Goal: Task Accomplishment & Management: Complete application form

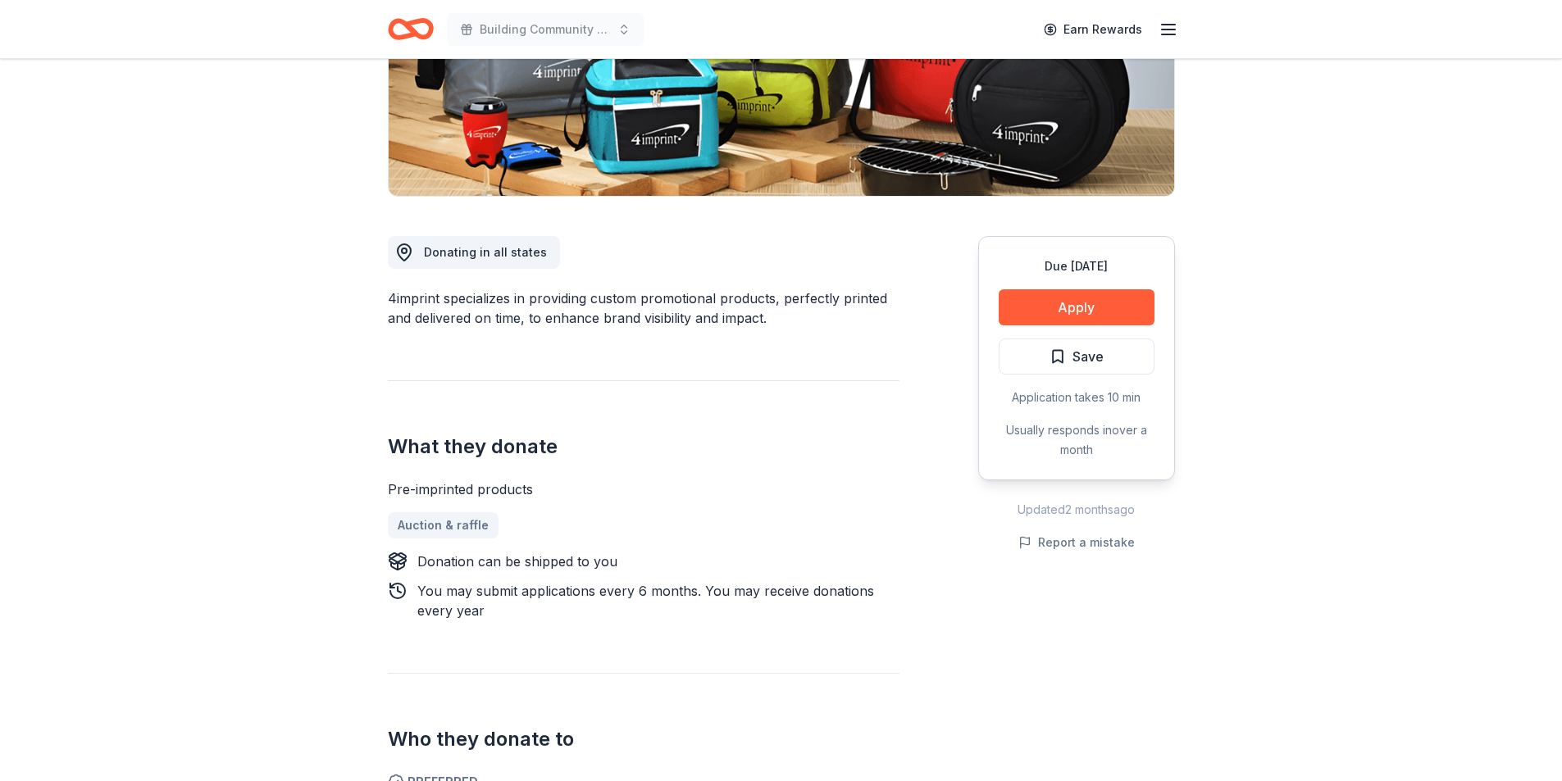
scroll to position [391, 0]
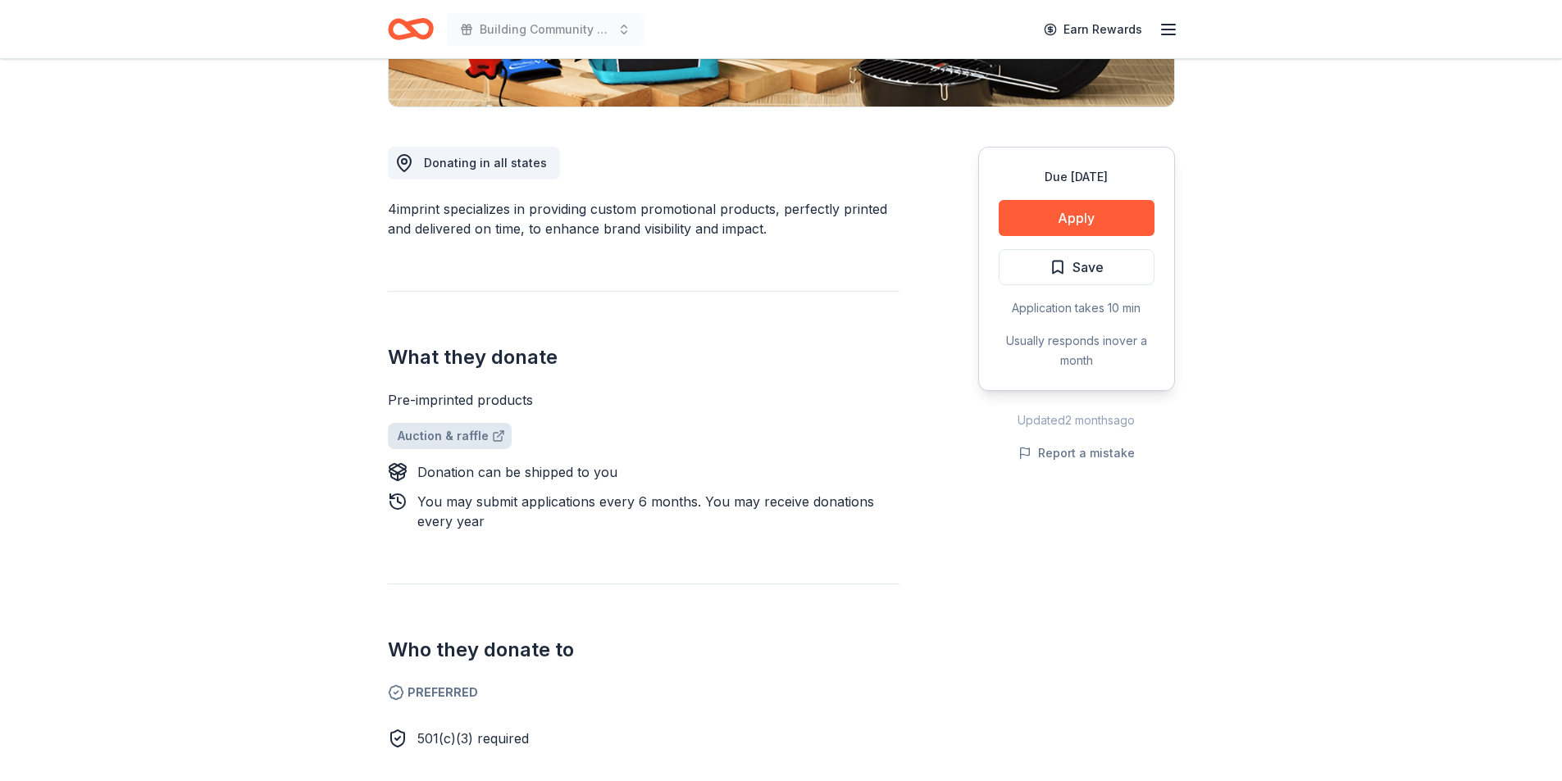
click at [494, 433] on icon at bounding box center [498, 436] width 13 height 13
click at [430, 437] on link "Auction & raffle" at bounding box center [450, 436] width 124 height 26
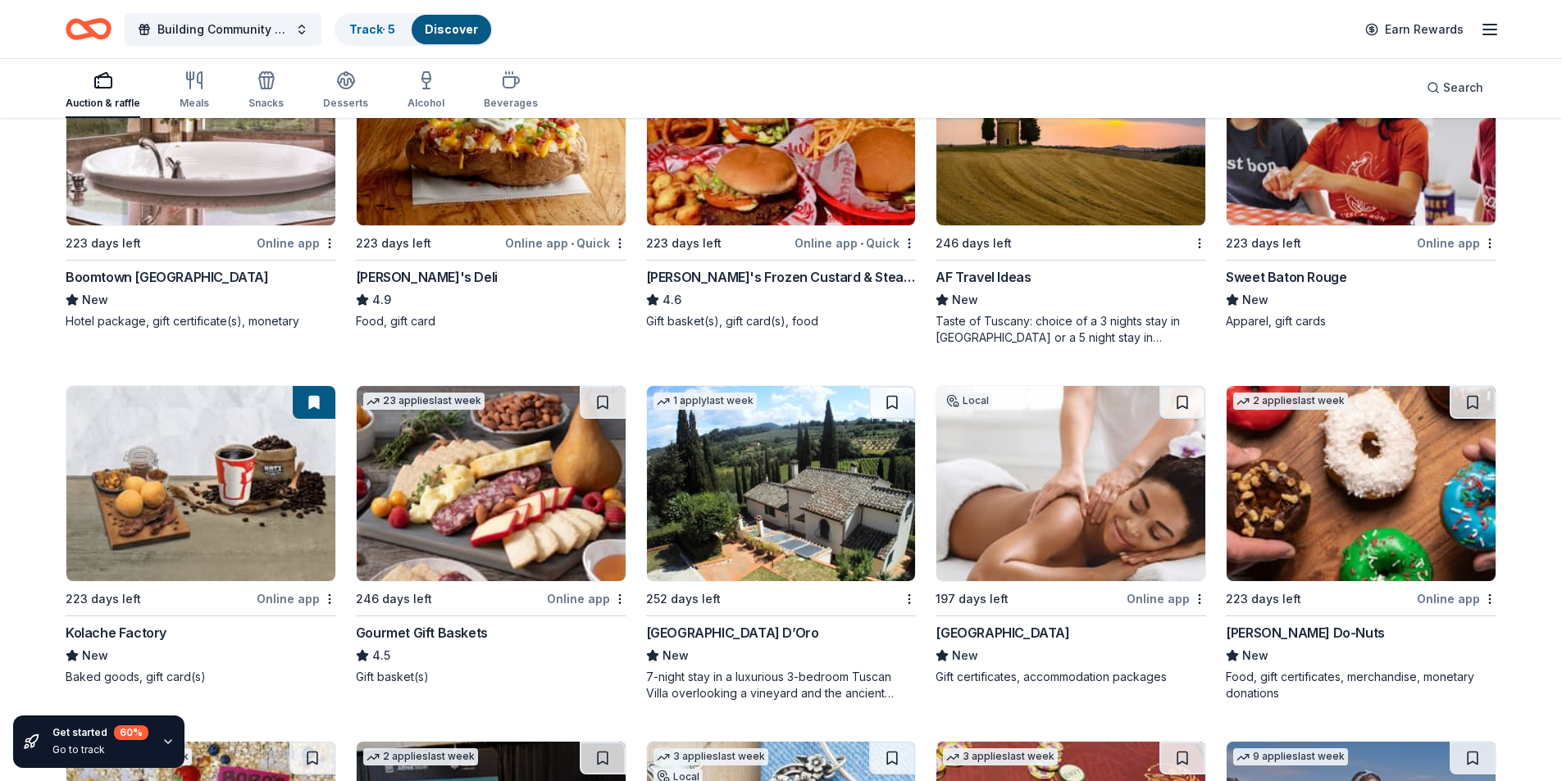
scroll to position [1853, 0]
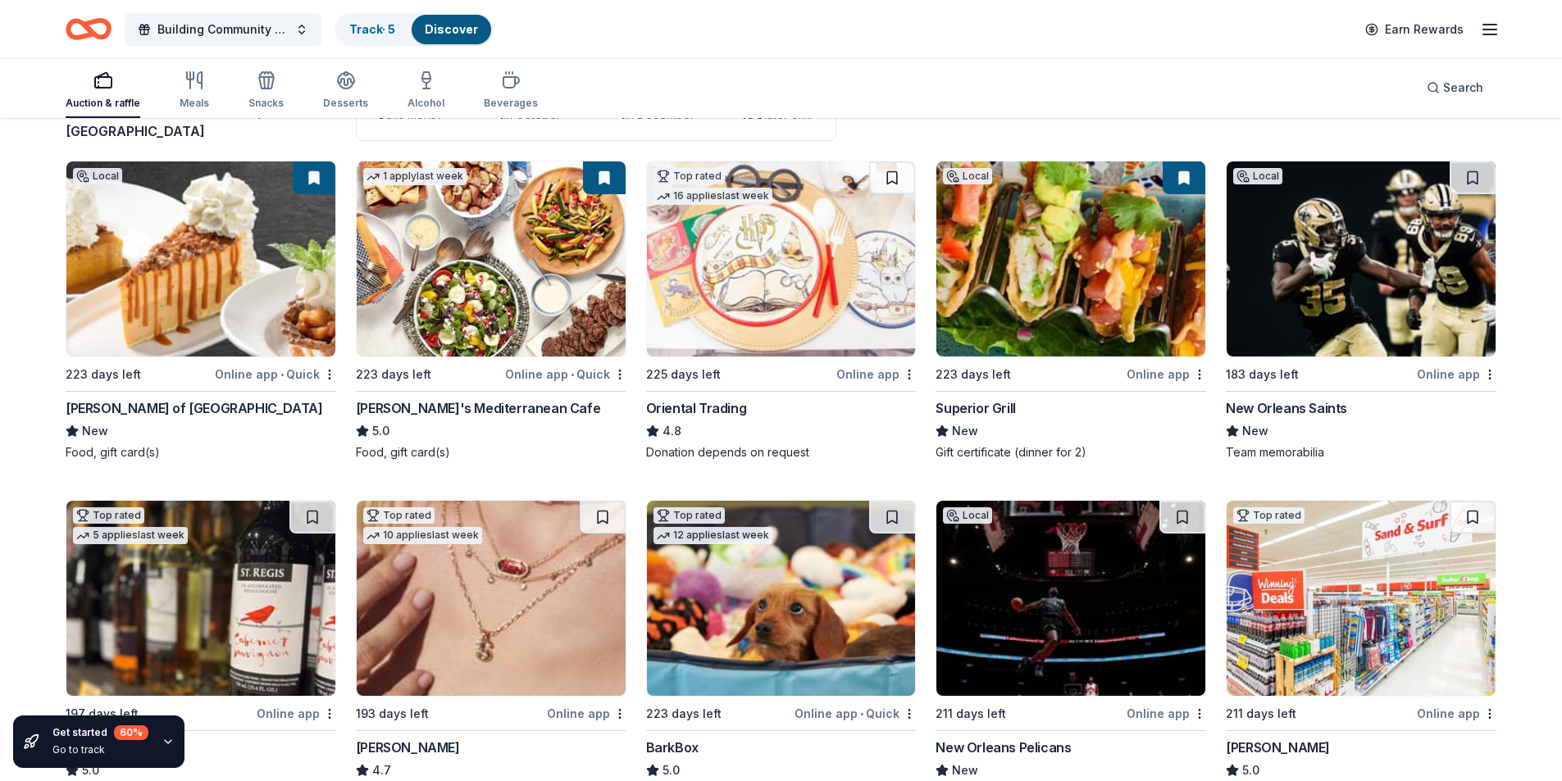
scroll to position [193, 0]
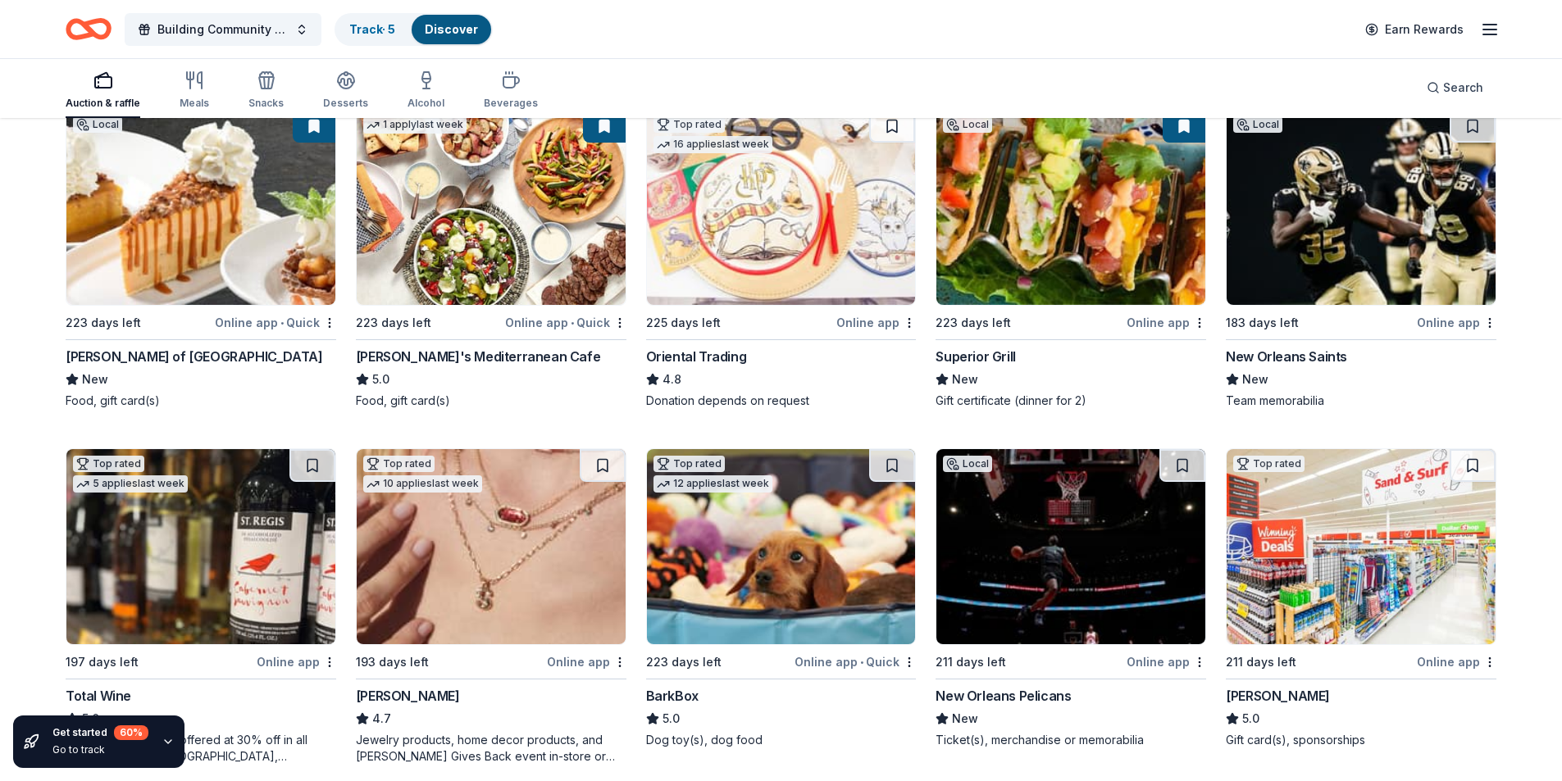
click at [748, 323] on div "225 days left" at bounding box center [740, 322] width 188 height 20
click at [293, 33] on button "Building Community and [MEDICAL_DATA] Awareness: The 8th Annual Superhero Fun R…" at bounding box center [223, 29] width 197 height 33
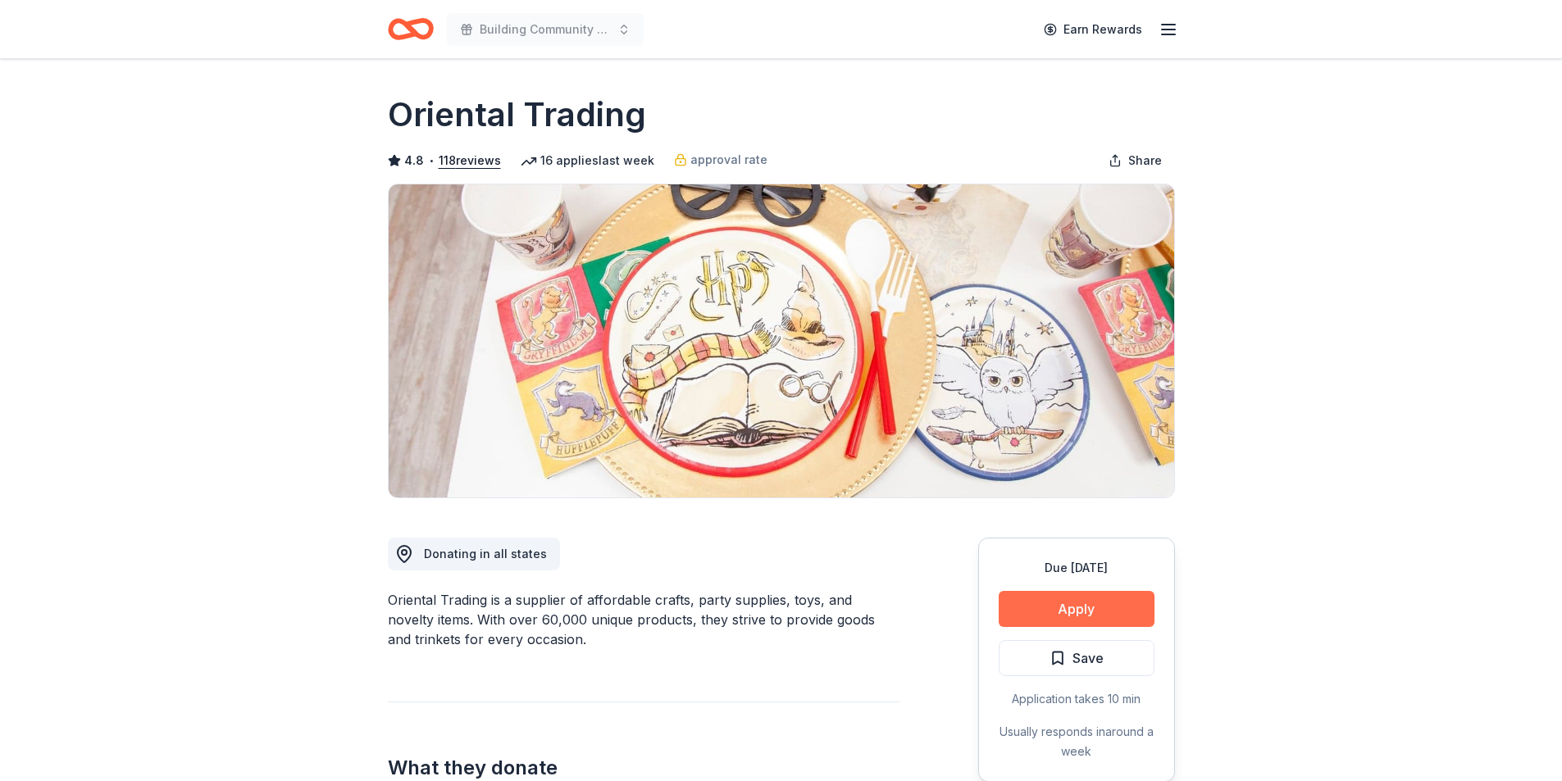
click at [1080, 608] on button "Apply" at bounding box center [1076, 609] width 156 height 36
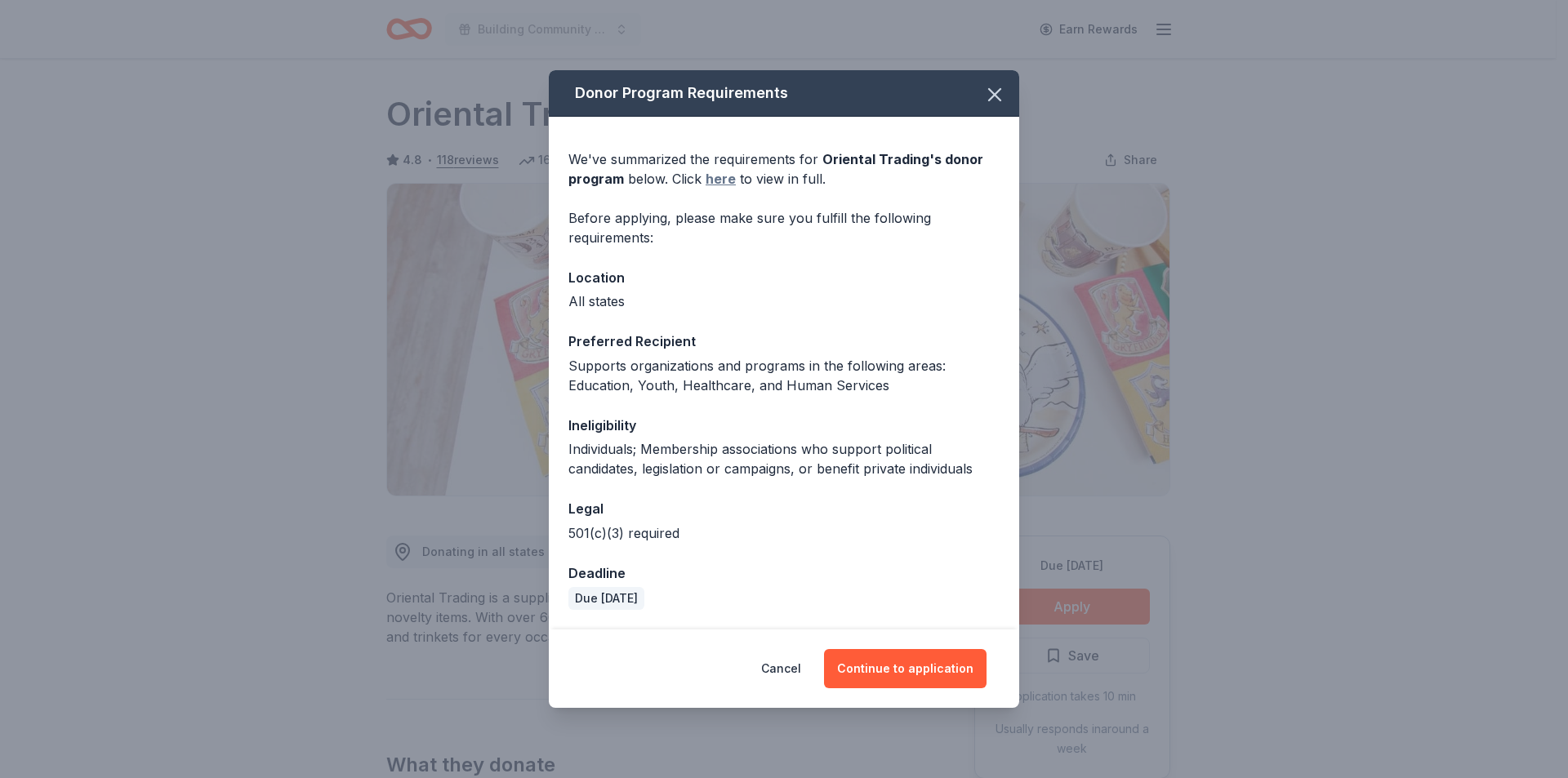
click at [720, 179] on link "here" at bounding box center [720, 179] width 30 height 20
click at [942, 661] on button "Continue to application" at bounding box center [905, 668] width 162 height 39
